Goal: Task Accomplishment & Management: Use online tool/utility

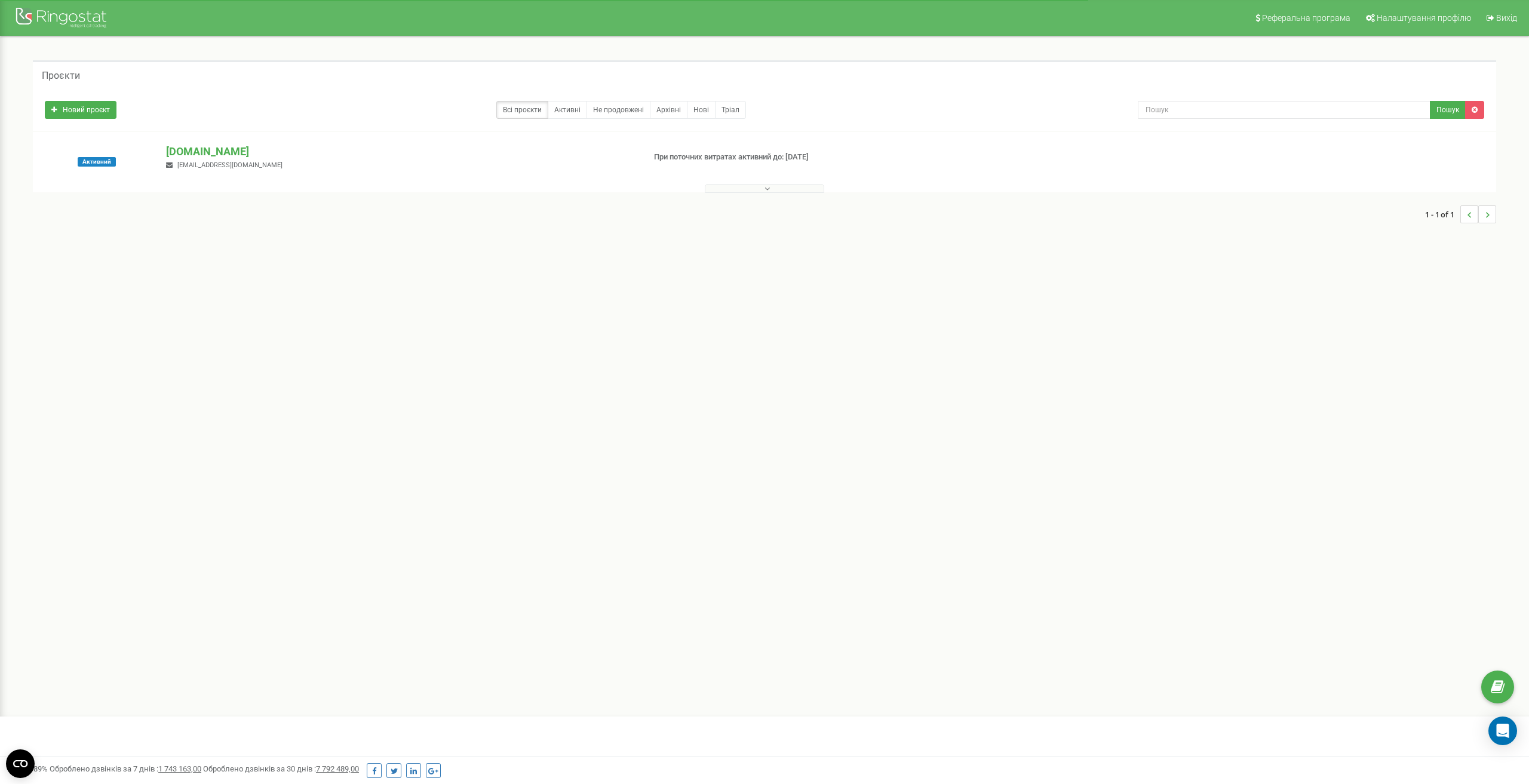
click at [719, 184] on div at bounding box center [764, 185] width 1457 height 12
click at [719, 185] on button at bounding box center [764, 189] width 119 height 9
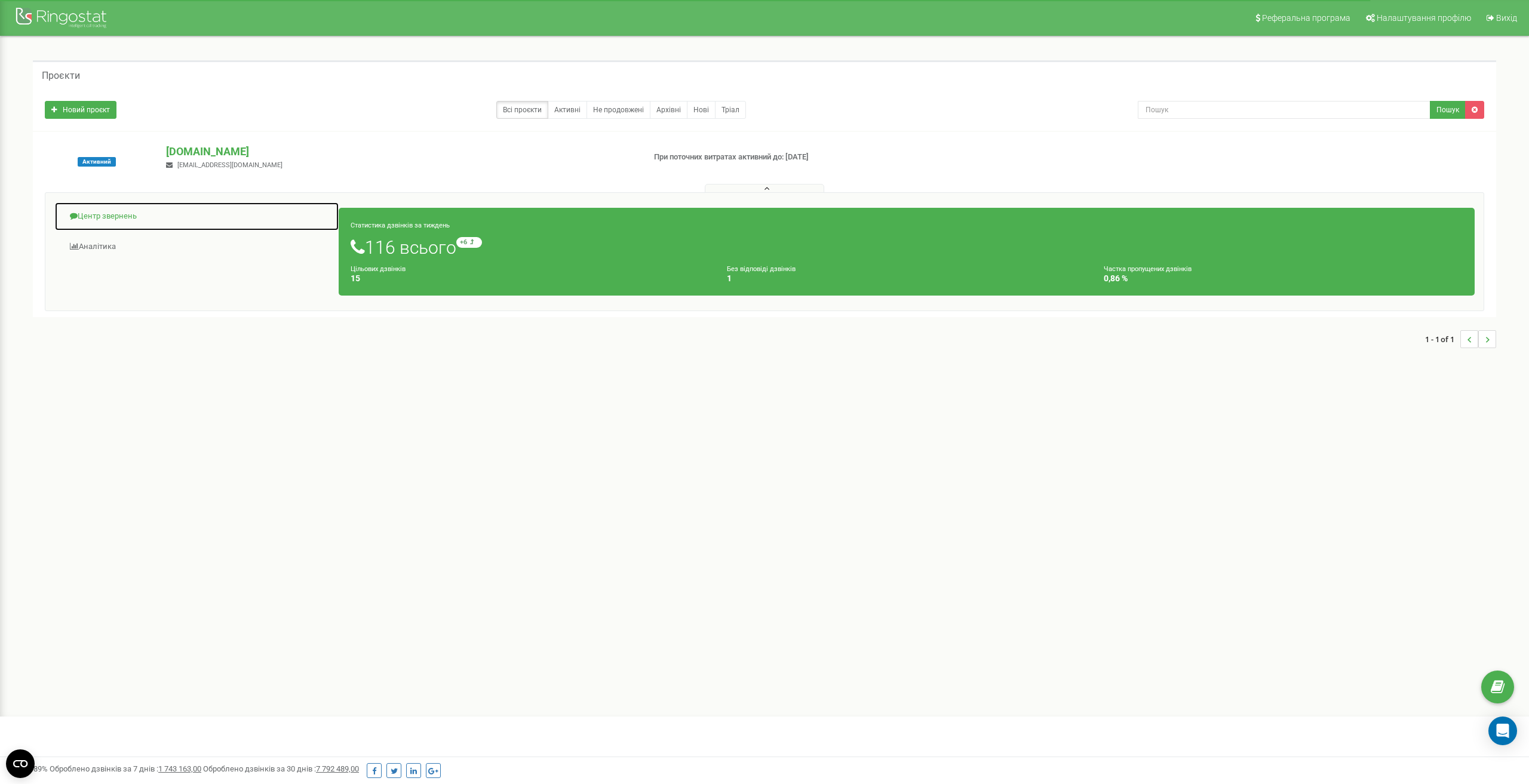
click at [109, 217] on link "Центр звернень" at bounding box center [197, 216] width 285 height 29
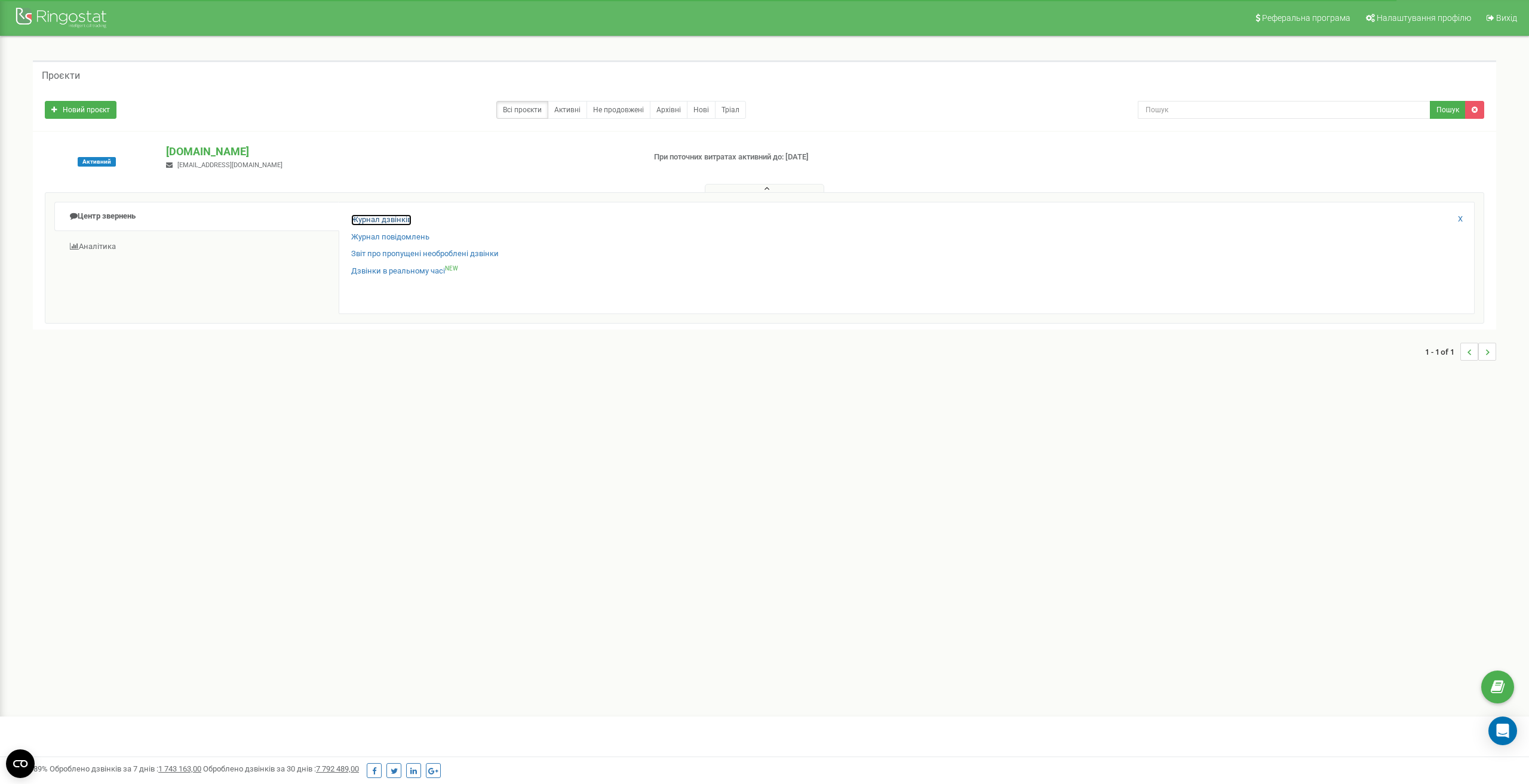
click at [369, 215] on link "Журнал дзвінків" at bounding box center [381, 220] width 60 height 11
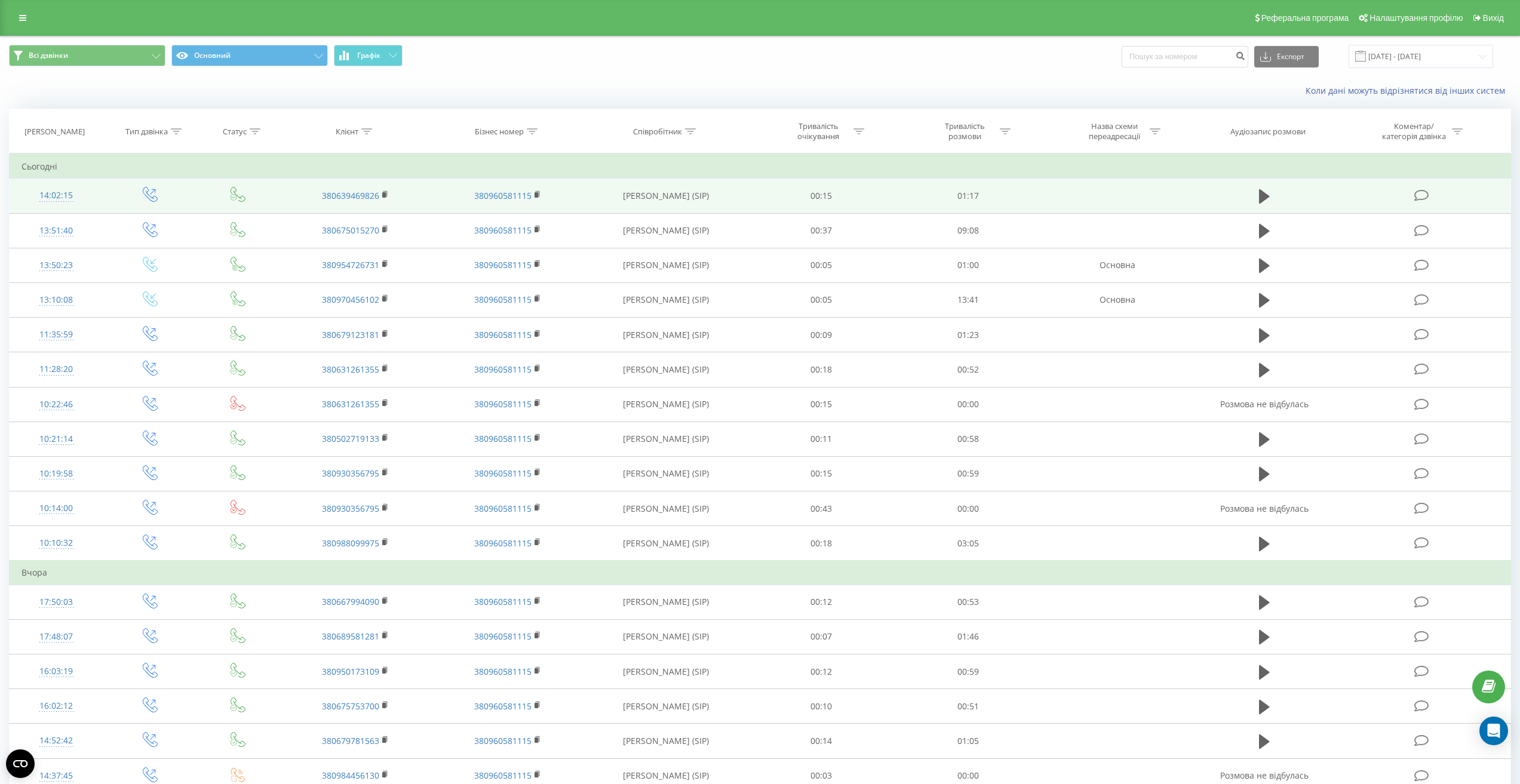
click at [1251, 195] on td at bounding box center [1264, 195] width 141 height 34
click at [1260, 193] on icon at bounding box center [1264, 196] width 11 height 14
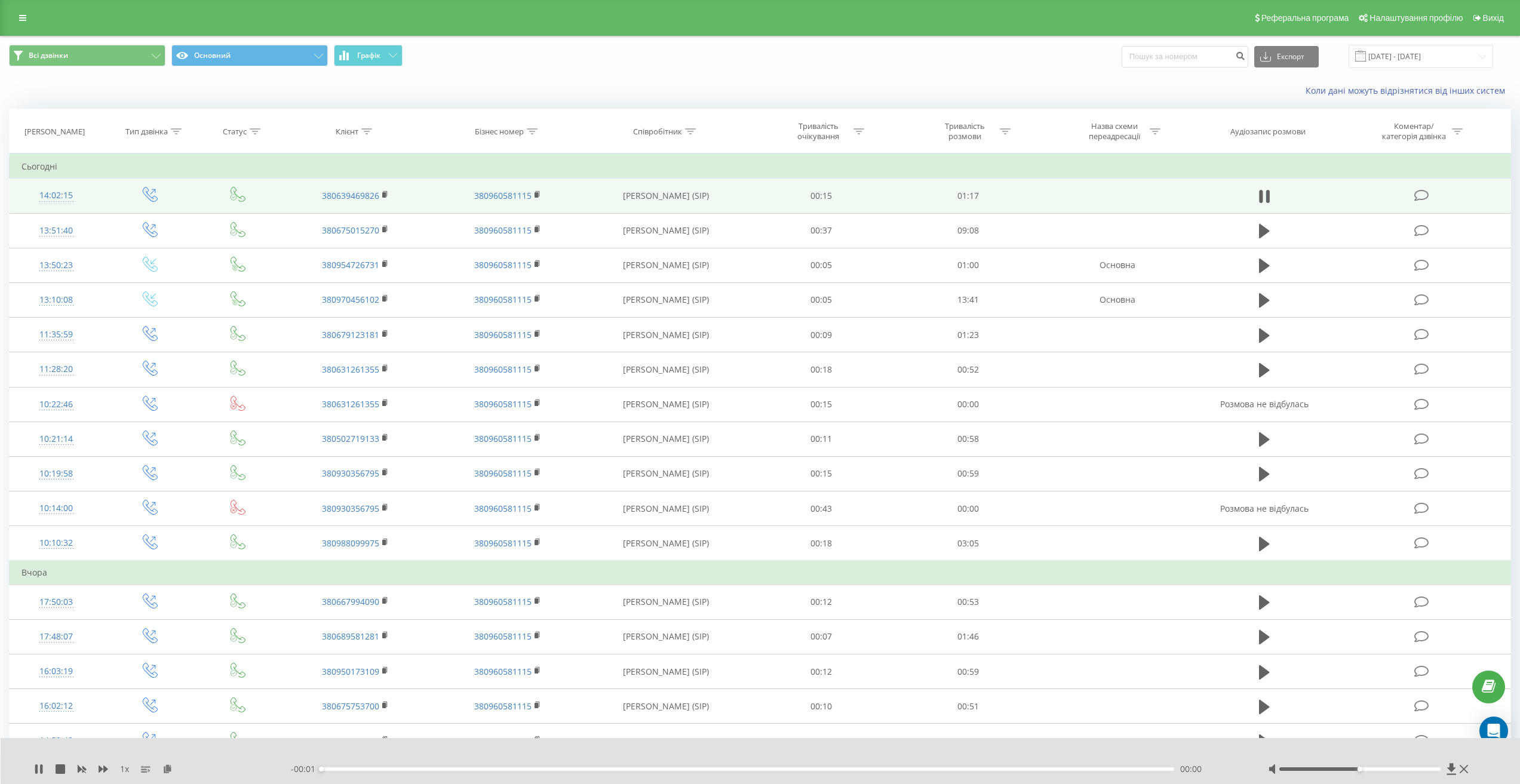
click at [1095, 767] on div "00:00" at bounding box center [747, 769] width 852 height 4
click at [1059, 771] on div "- 01:16 00:01 00:01" at bounding box center [764, 769] width 947 height 12
click at [1065, 770] on div "00:01" at bounding box center [747, 769] width 852 height 4
